Goal: Navigation & Orientation: Find specific page/section

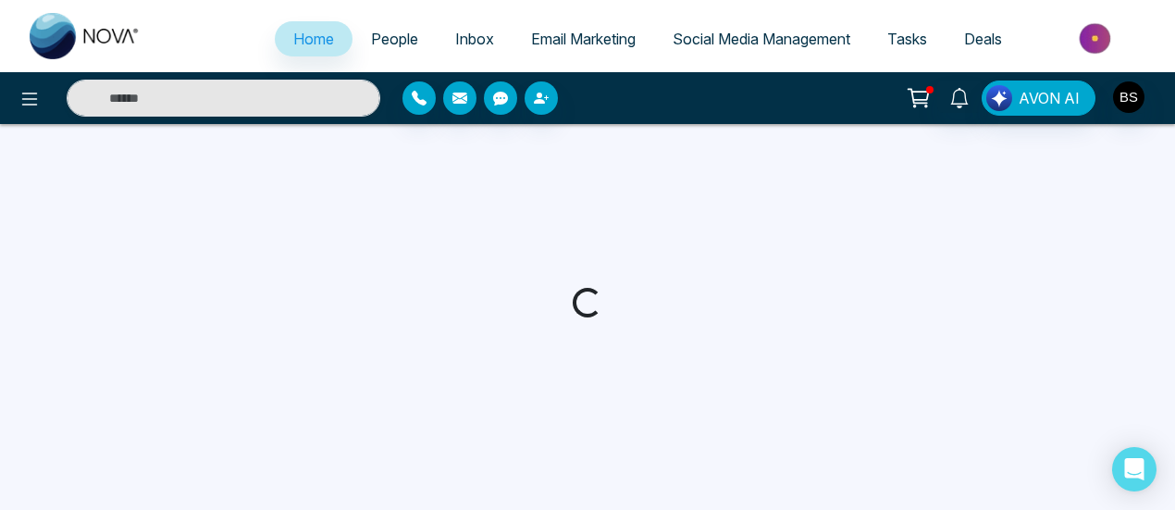
select select "*"
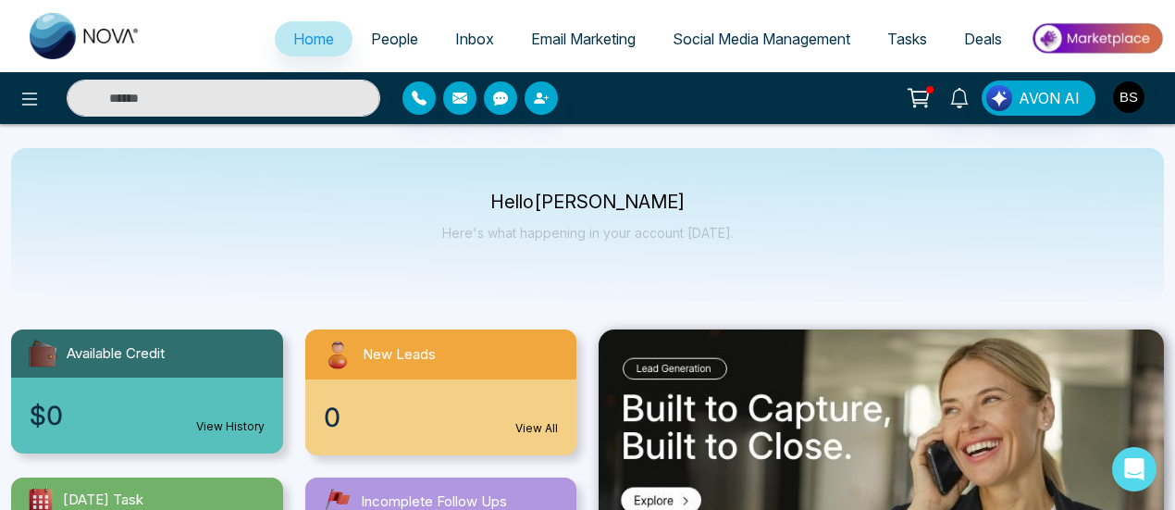
click at [398, 35] on span "People" at bounding box center [394, 39] width 47 height 19
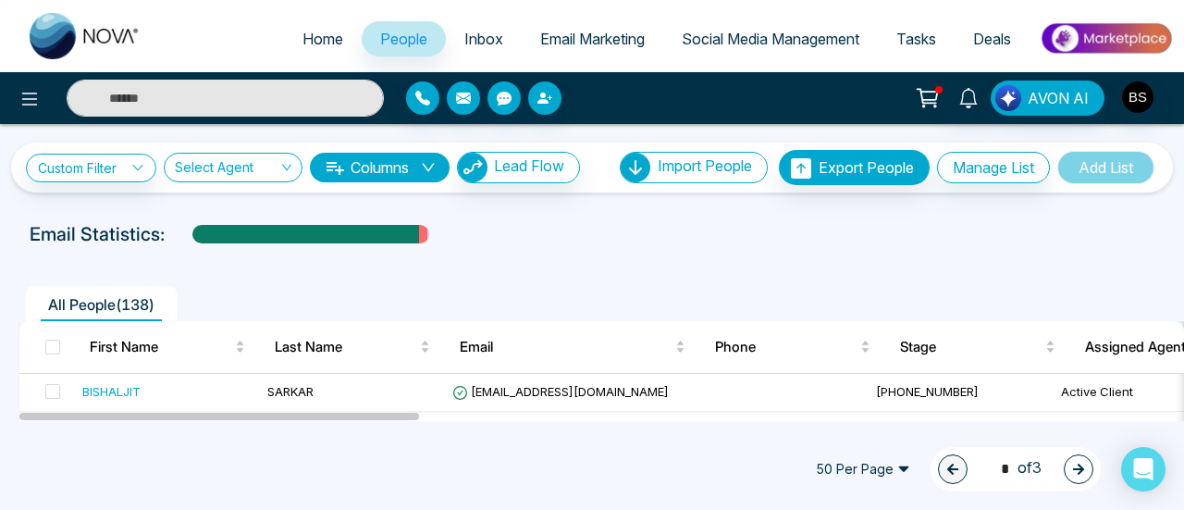
click at [300, 51] on link "Home" at bounding box center [323, 38] width 78 height 35
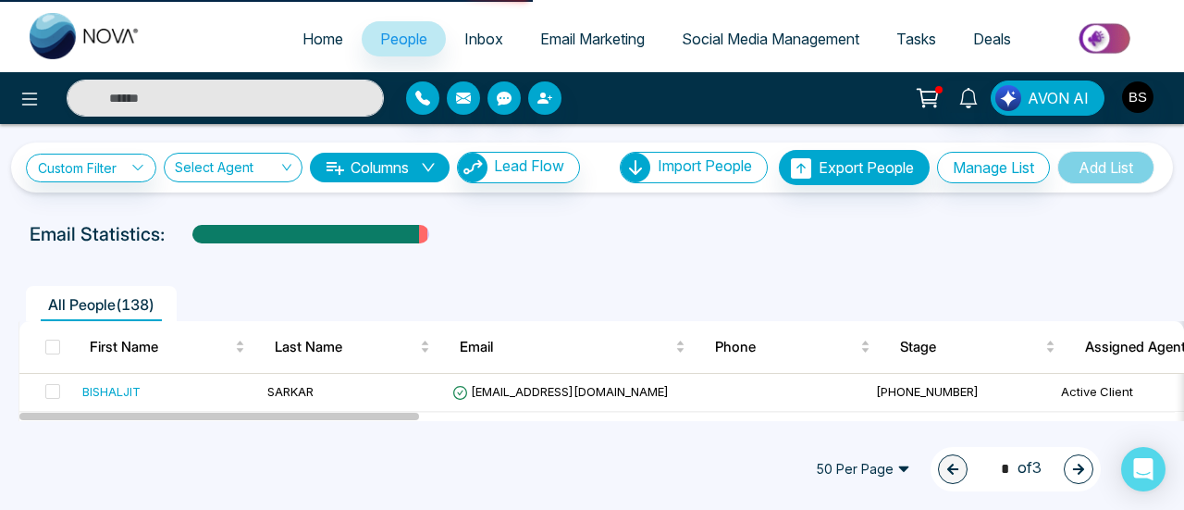
select select "*"
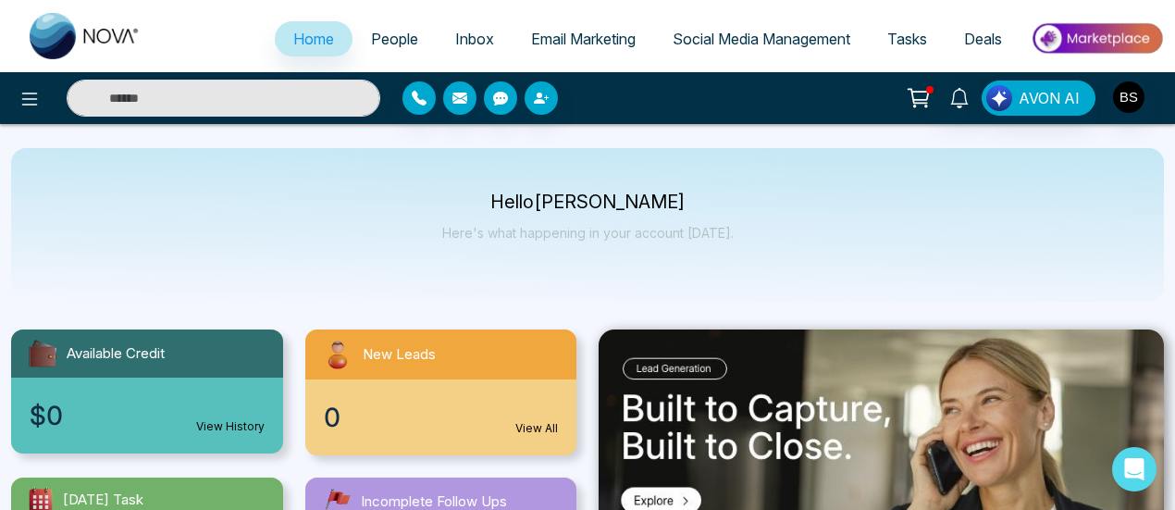
click at [399, 51] on link "People" at bounding box center [395, 38] width 84 height 35
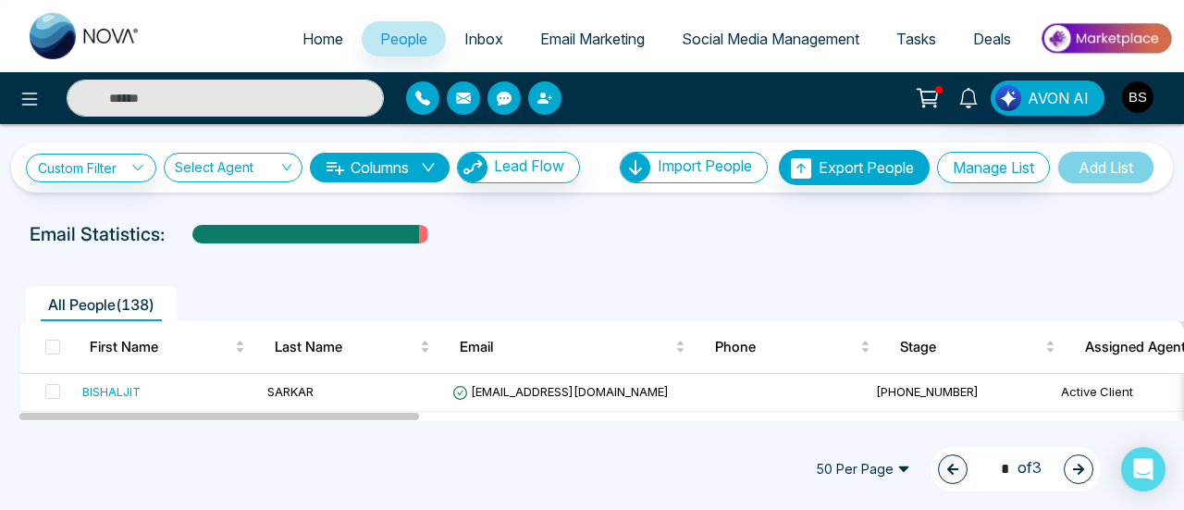
click at [642, 36] on link "Email Marketing" at bounding box center [593, 38] width 142 height 35
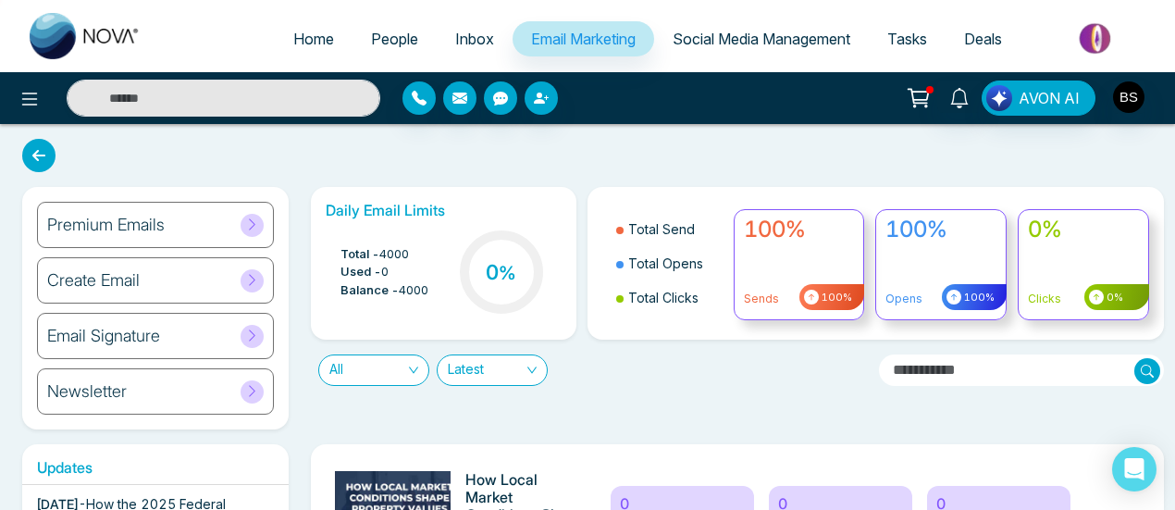
click at [744, 36] on span "Social Media Management" at bounding box center [762, 39] width 178 height 19
